Goal: Download file/media

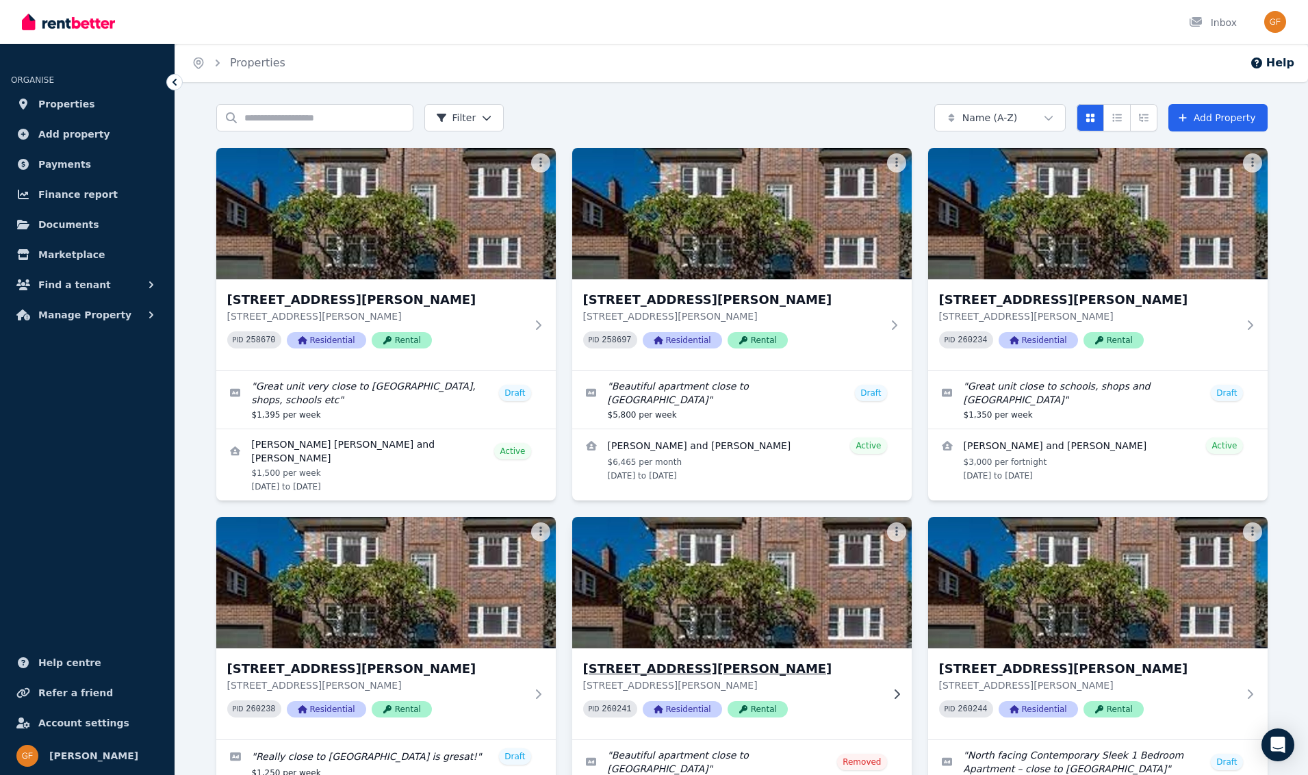
click at [768, 709] on span "Rental" at bounding box center [758, 709] width 60 height 16
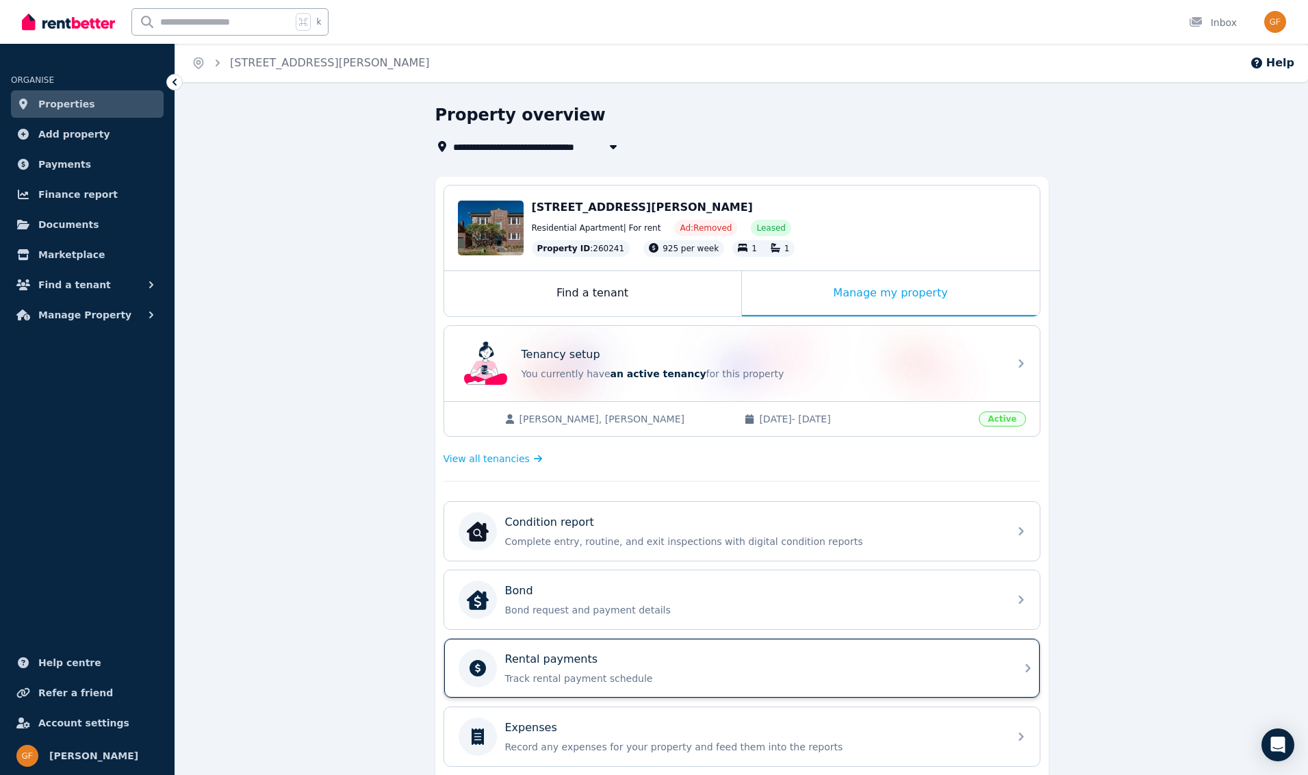
click at [609, 670] on div "Rental payments Track rental payment schedule" at bounding box center [753, 668] width 496 height 34
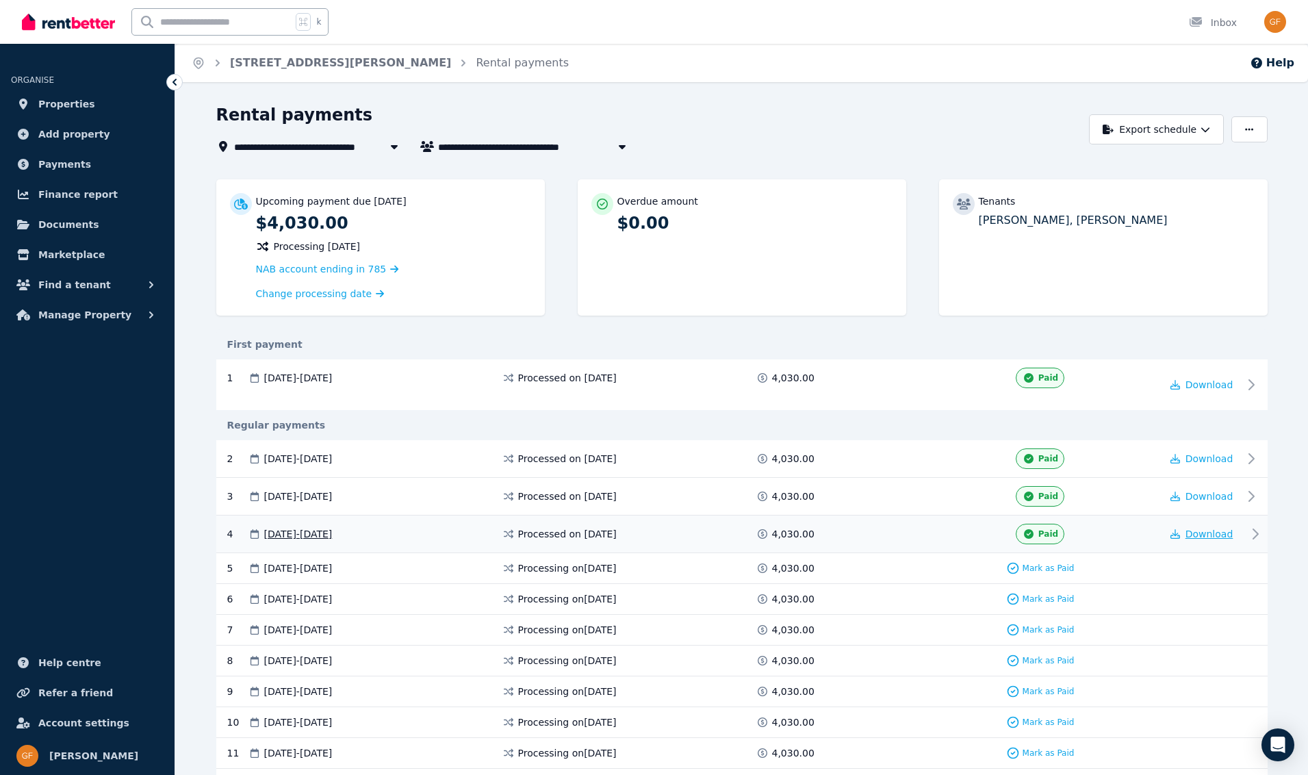
click at [1211, 538] on button "Download" at bounding box center [1202, 534] width 63 height 14
click at [66, 106] on span "Properties" at bounding box center [66, 104] width 57 height 16
